Goal: Transaction & Acquisition: Obtain resource

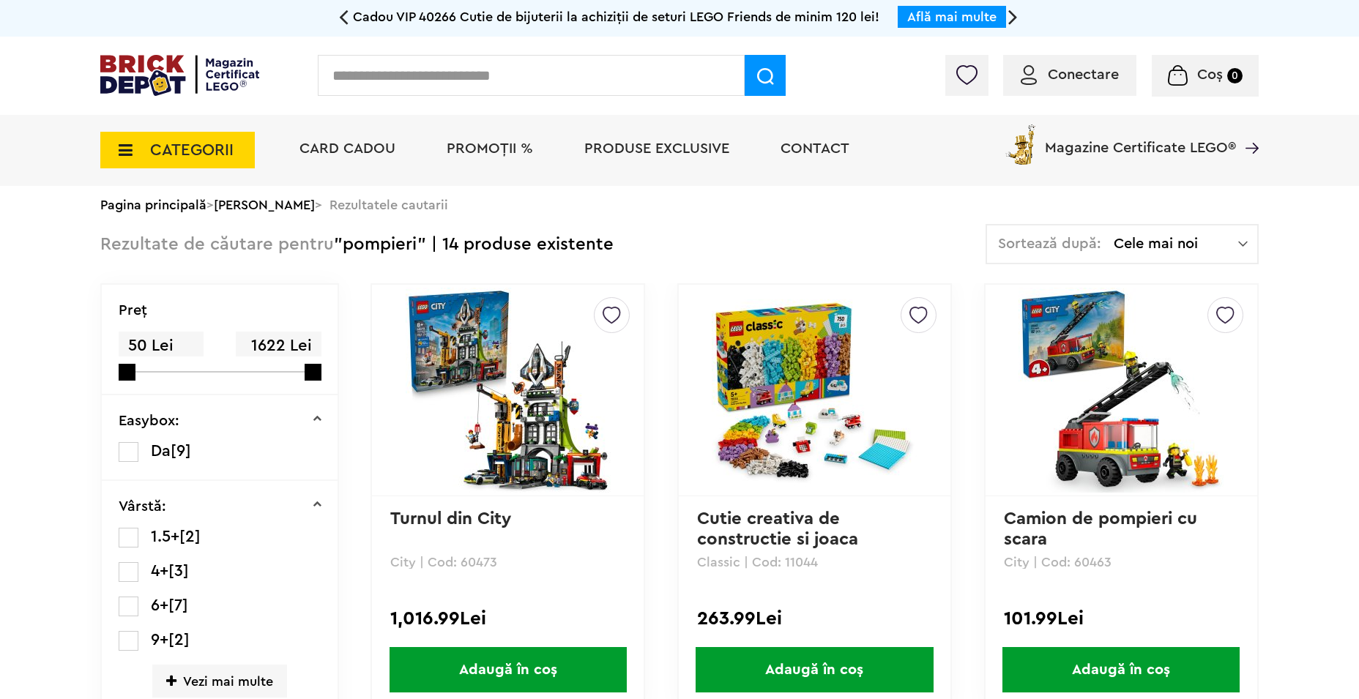
click at [161, 83] on img at bounding box center [179, 75] width 159 height 41
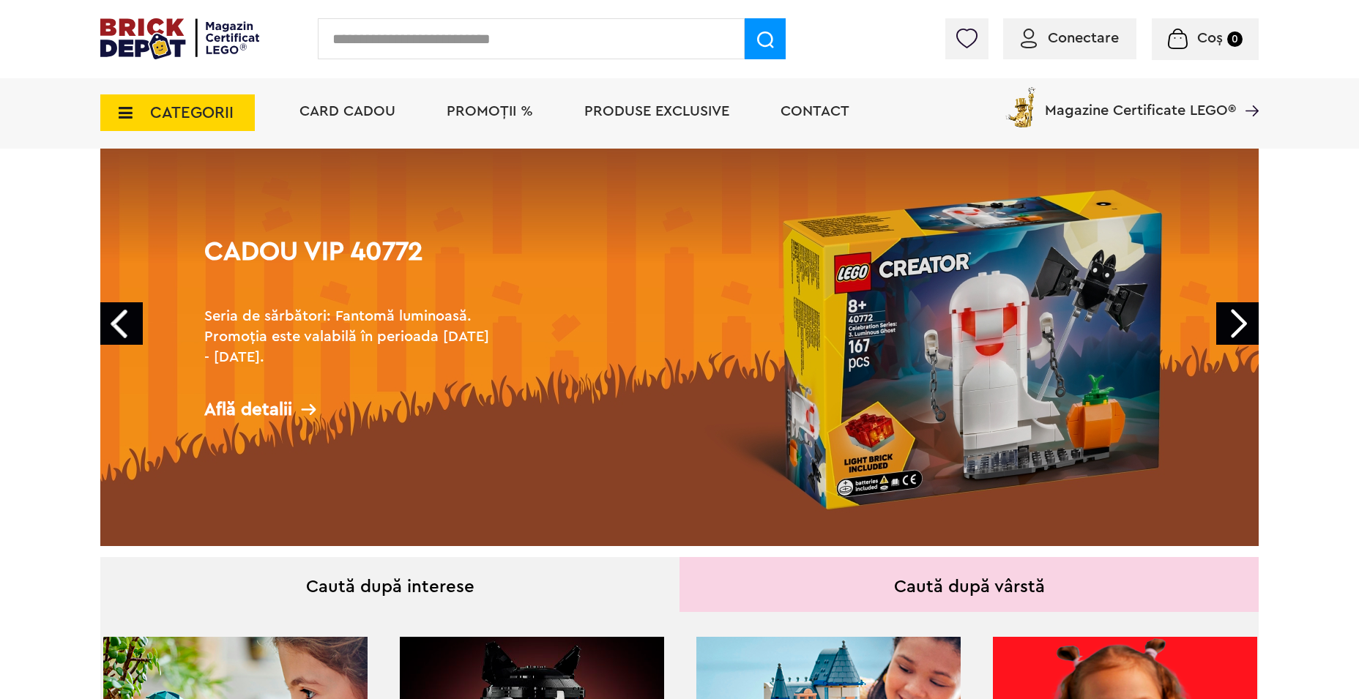
scroll to position [73, 0]
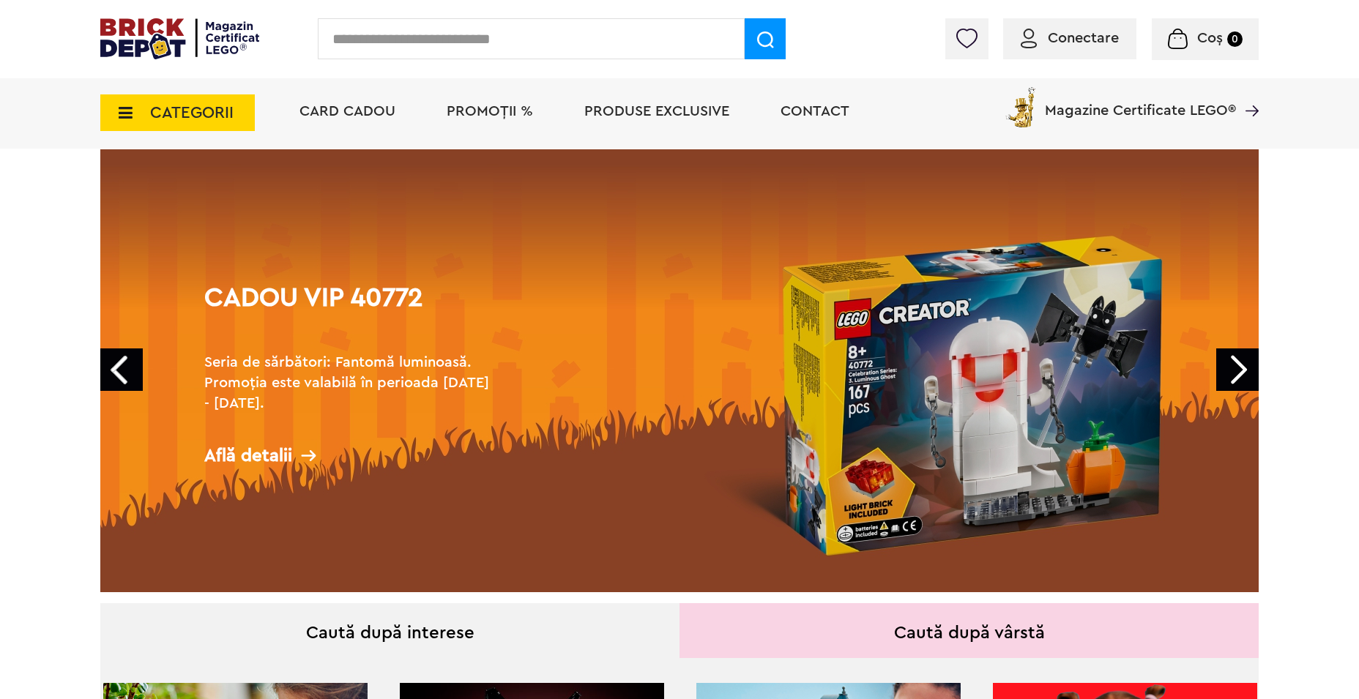
click at [1254, 376] on link "Next" at bounding box center [1237, 370] width 42 height 42
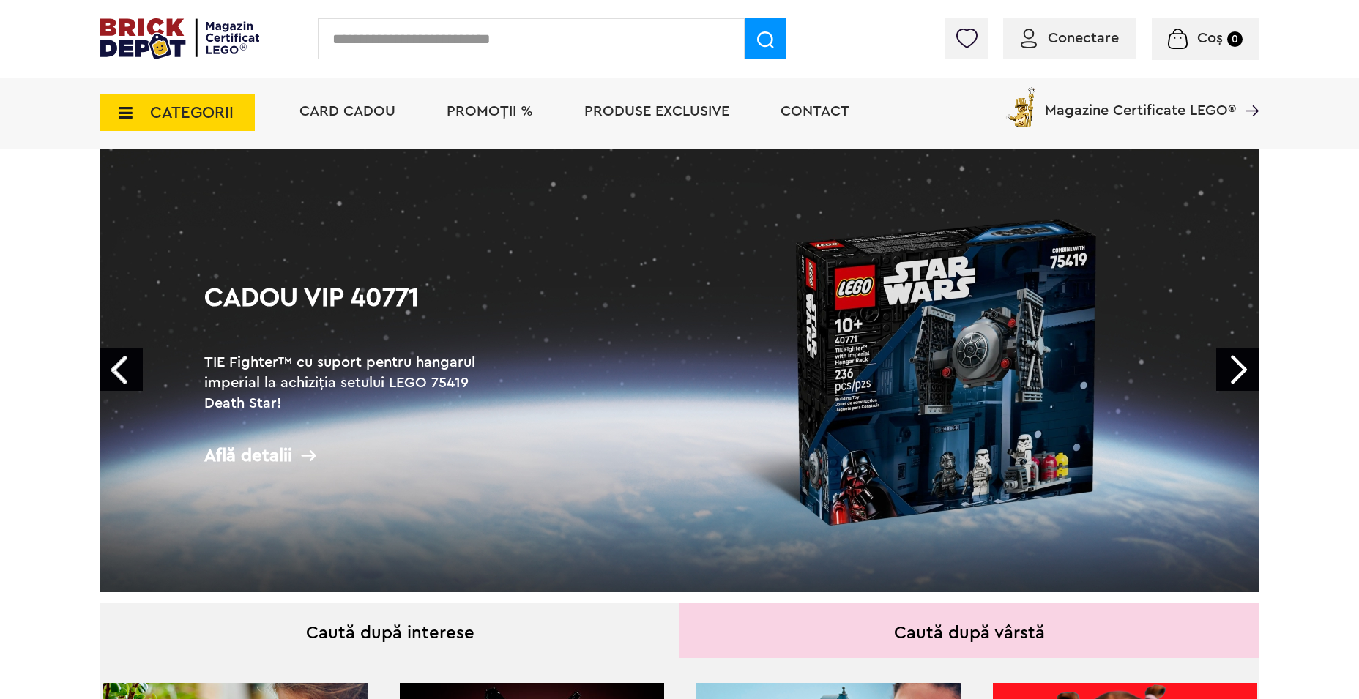
click at [1250, 376] on link "Next" at bounding box center [1237, 370] width 42 height 42
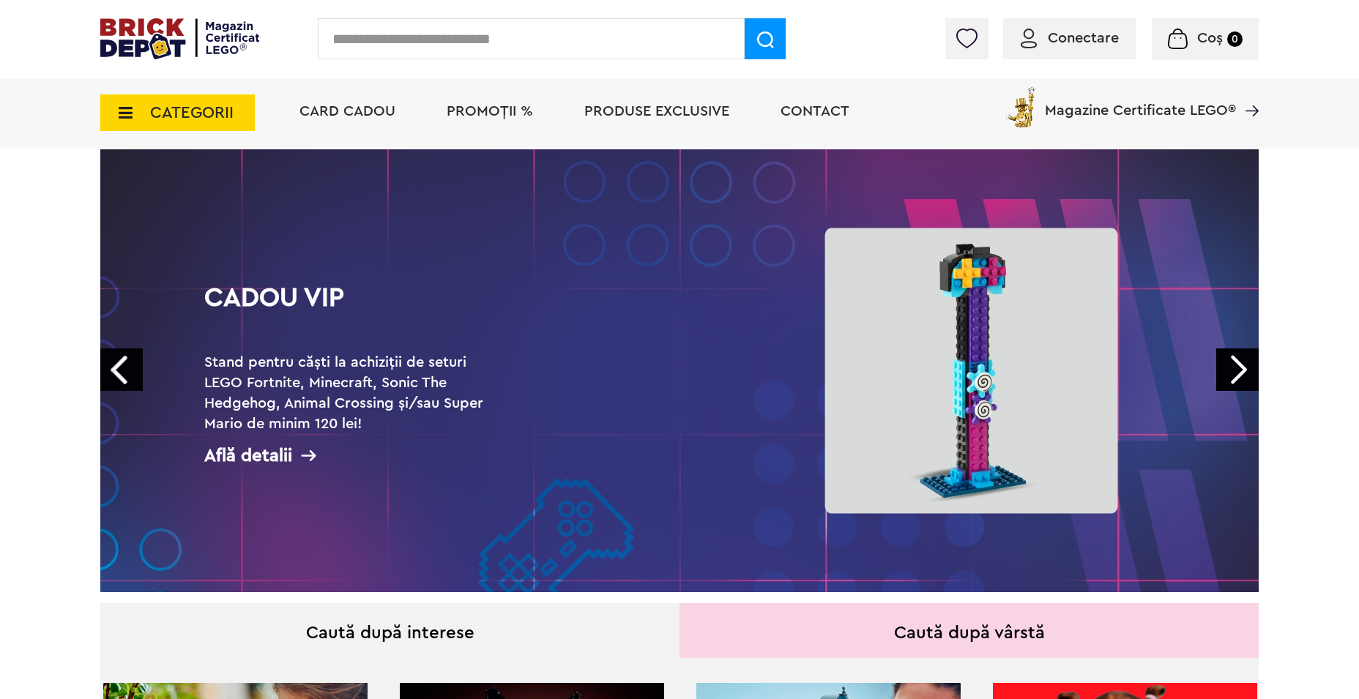
click at [1250, 376] on link "Next" at bounding box center [1237, 370] width 42 height 42
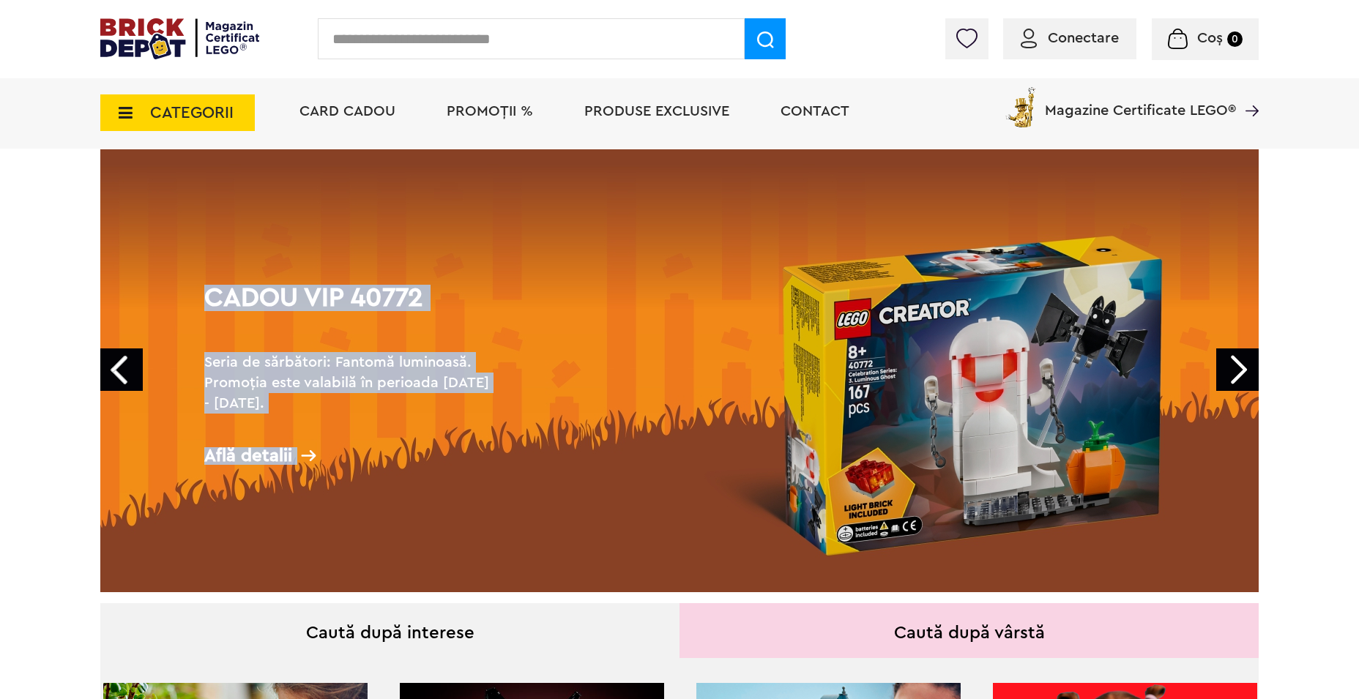
click at [1210, 377] on div "Cadou VIP 40772 Seria de sărbători: Fantomă luminoasă. Promoția este valabilă î…" at bounding box center [679, 370] width 1158 height 443
click at [1210, 377] on link "Cadou VIP 40772 Seria de sărbători: Fantomă luminoasă. Promoția este valabilă î…" at bounding box center [679, 370] width 1158 height 443
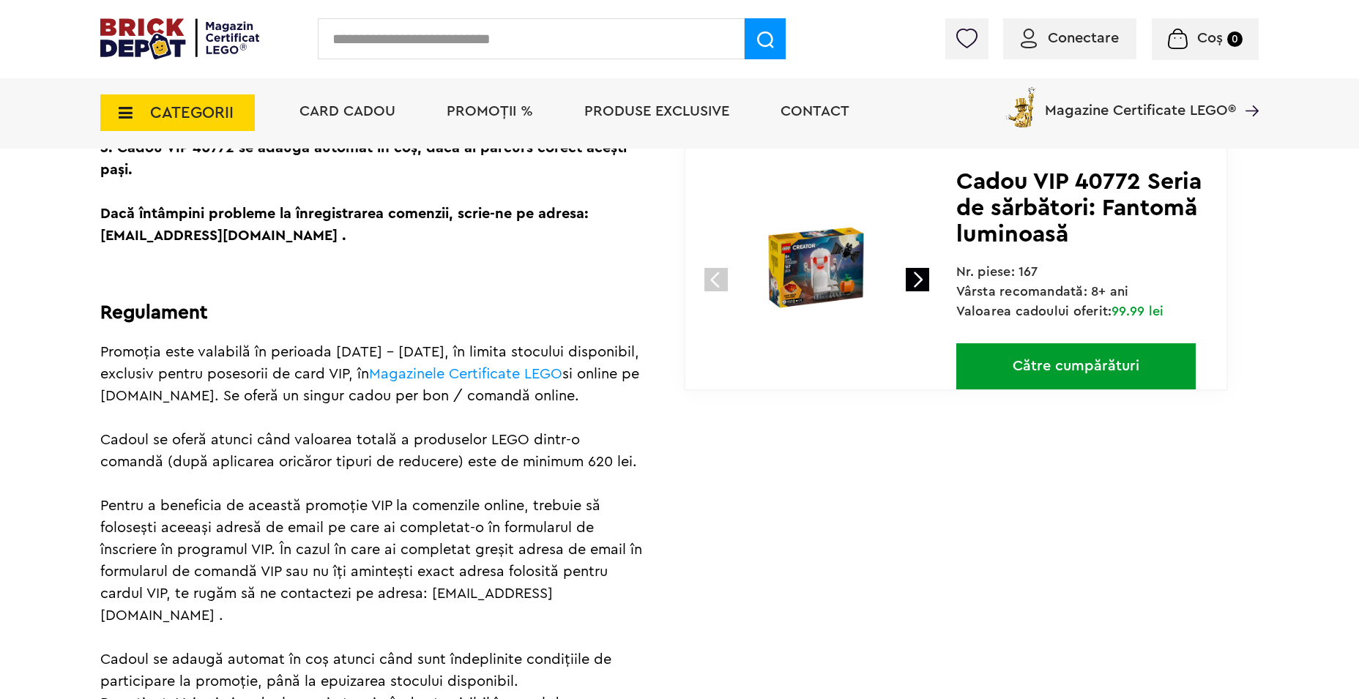
scroll to position [586, 0]
